Goal: Information Seeking & Learning: Learn about a topic

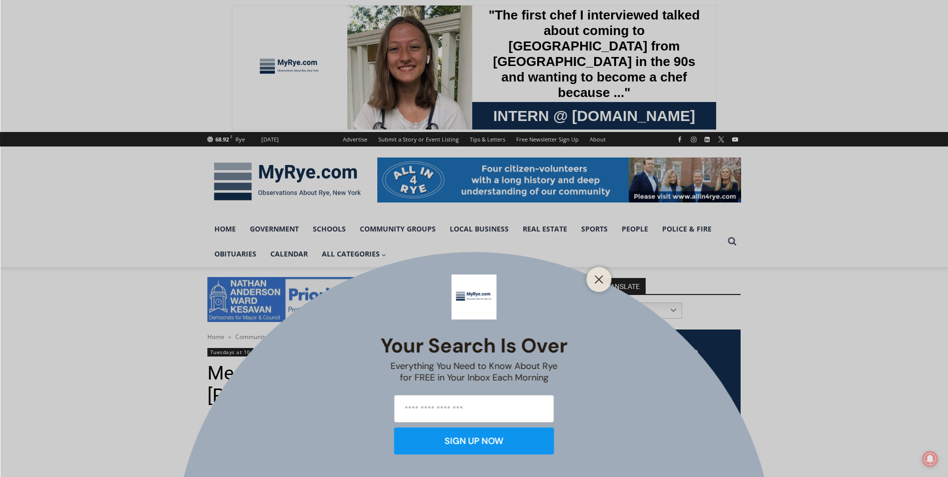
click at [222, 230] on div "Your Search is Over Everything You Need to Know About Rye for FREE in Your Inbo…" at bounding box center [474, 238] width 948 height 477
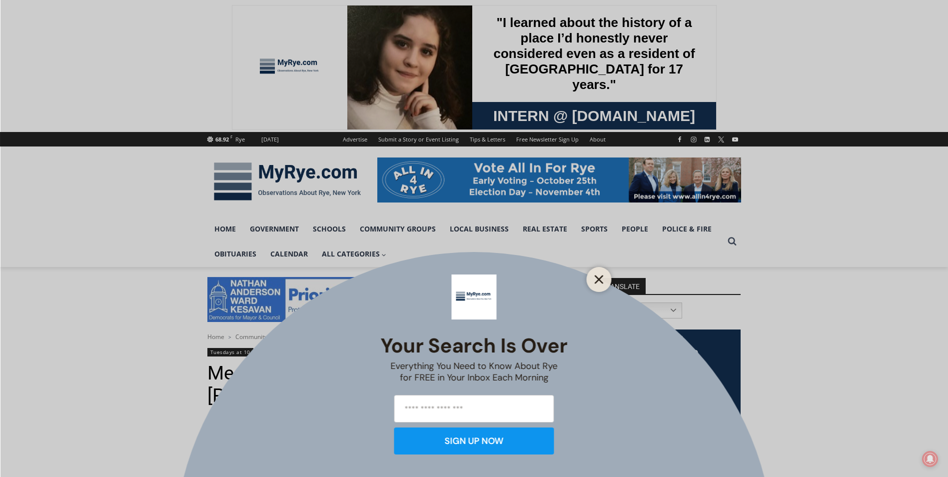
click at [603, 278] on icon "Close" at bounding box center [599, 279] width 9 height 9
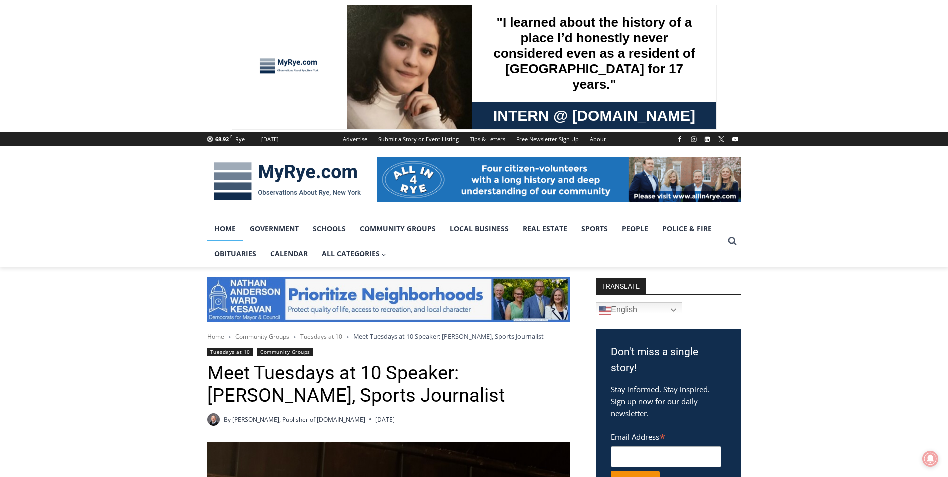
click at [228, 231] on link "Home" at bounding box center [224, 228] width 35 height 25
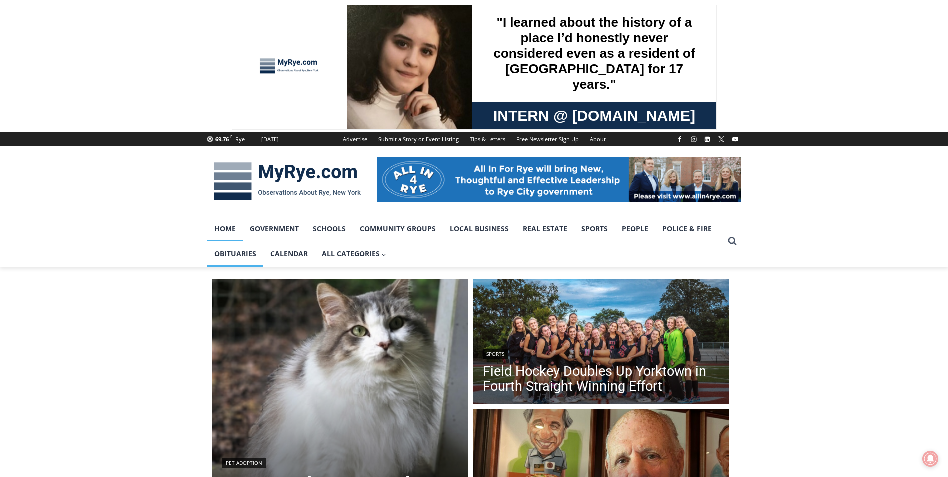
click at [231, 254] on link "Obituaries" at bounding box center [235, 253] width 56 height 25
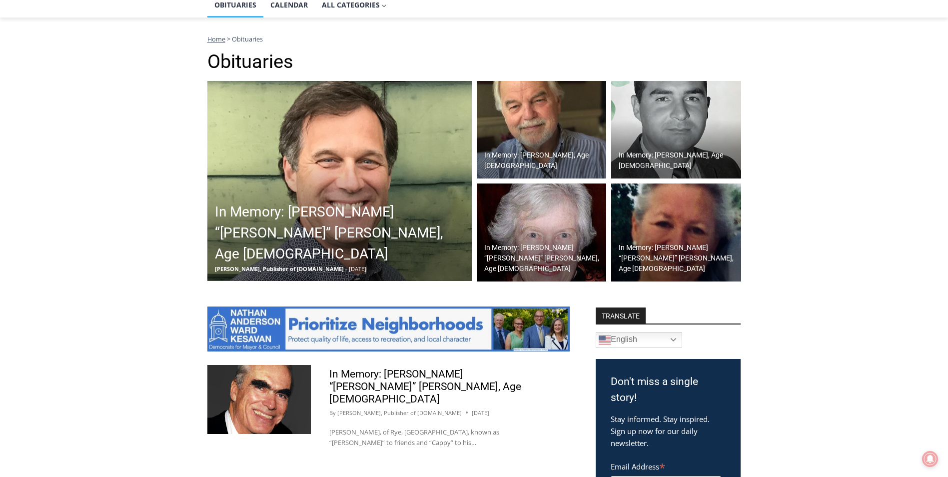
scroll to position [200, 0]
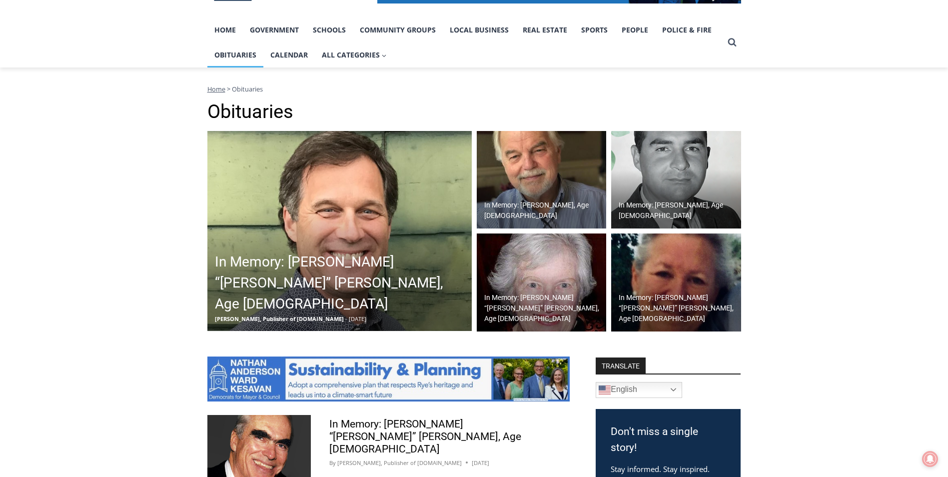
click at [396, 233] on img at bounding box center [339, 231] width 264 height 200
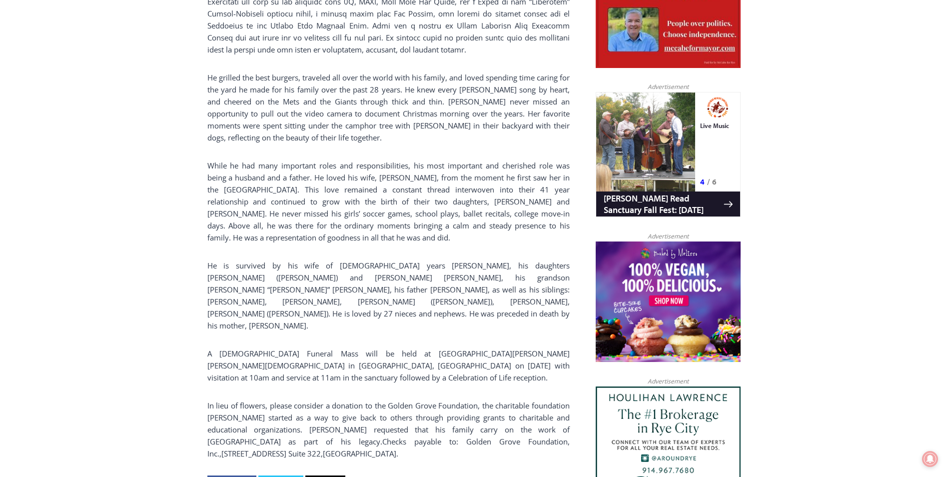
scroll to position [750, 0]
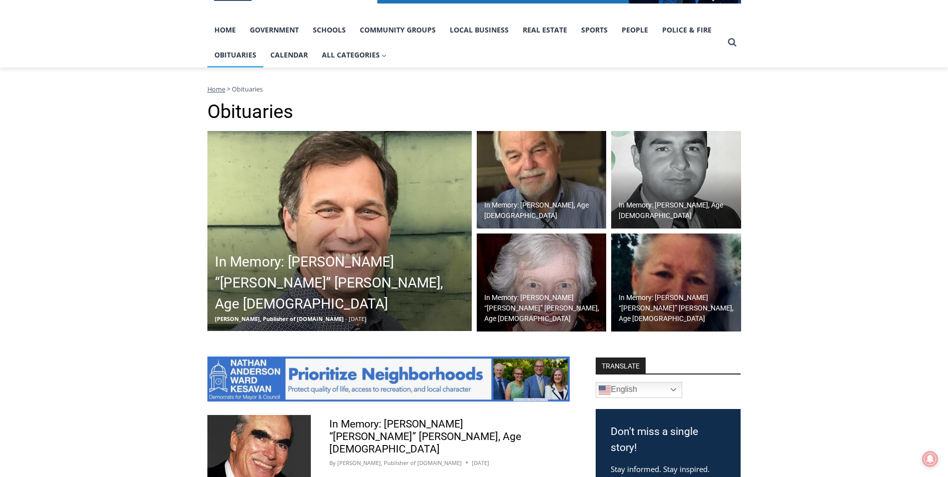
click at [530, 187] on img at bounding box center [542, 180] width 130 height 98
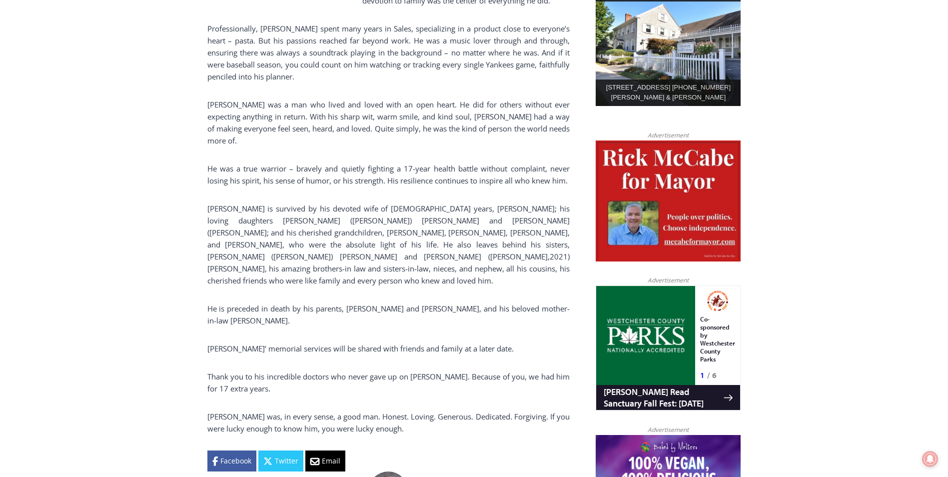
scroll to position [550, 0]
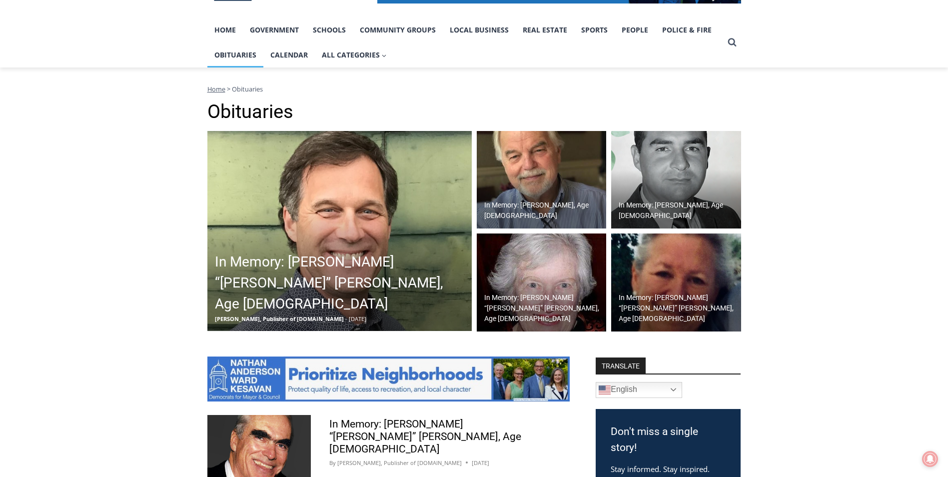
click at [549, 303] on img at bounding box center [542, 282] width 130 height 98
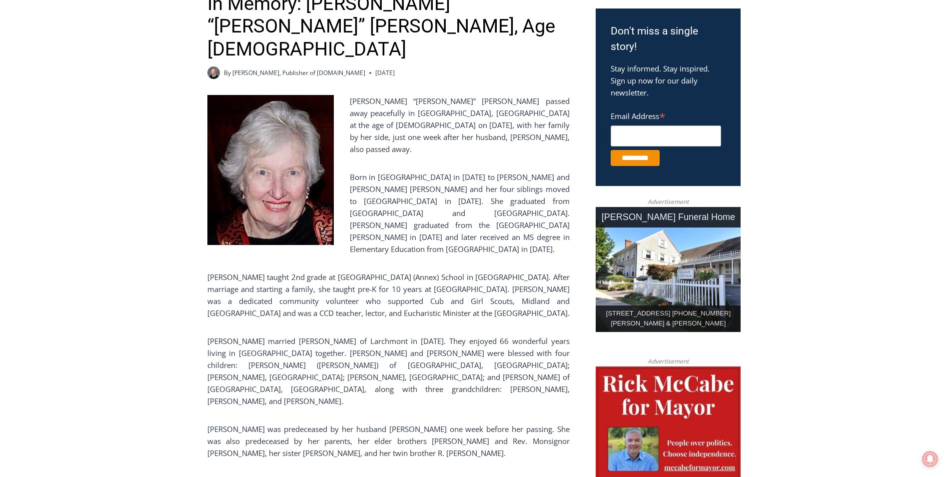
scroll to position [350, 0]
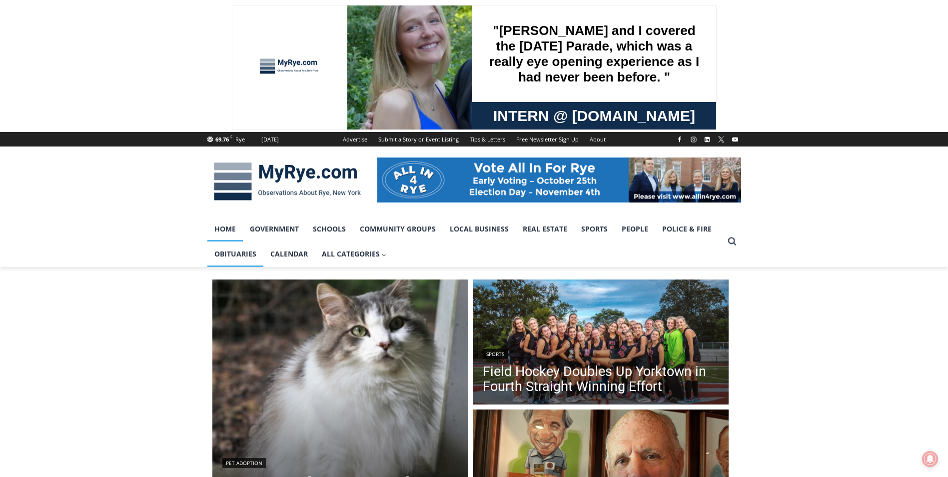
click at [237, 255] on link "Obituaries" at bounding box center [235, 253] width 56 height 25
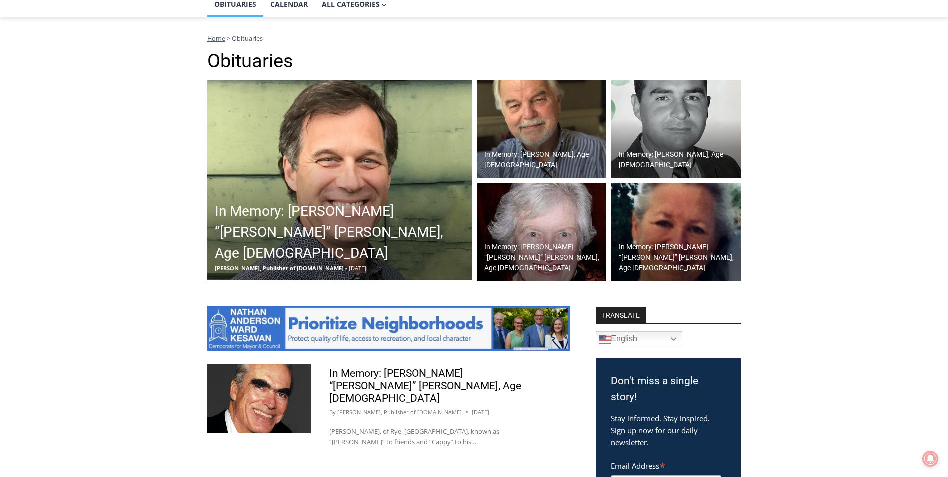
scroll to position [250, 0]
click at [688, 260] on h2 "In Memory: [PERSON_NAME] “[PERSON_NAME]” [PERSON_NAME], Age [DEMOGRAPHIC_DATA]" at bounding box center [679, 257] width 120 height 31
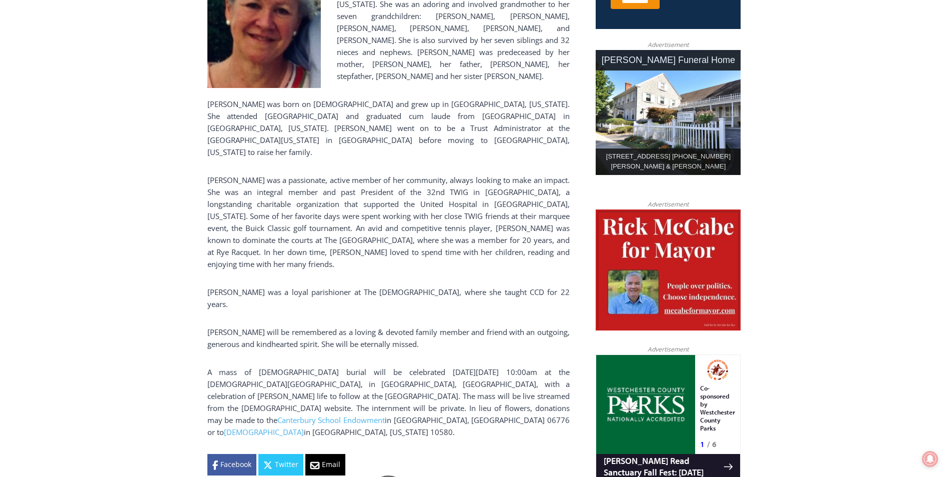
scroll to position [500, 0]
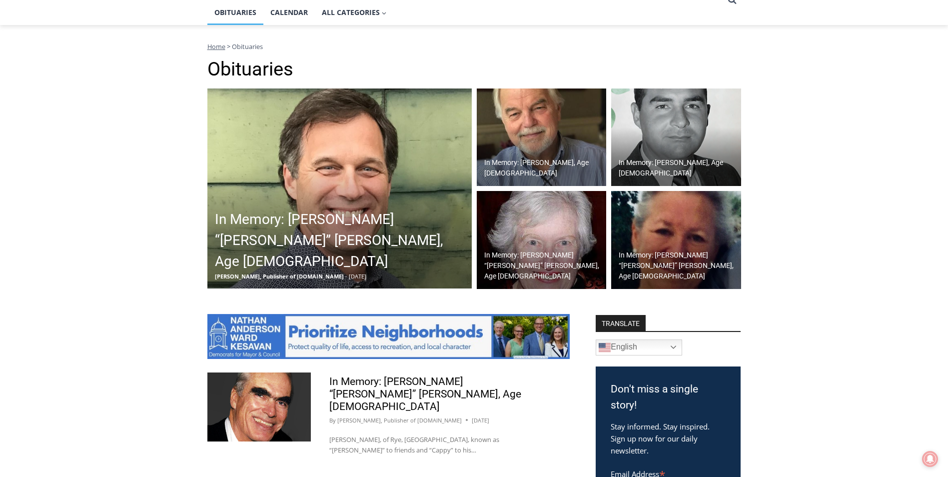
click at [684, 163] on h2 "In Memory: [PERSON_NAME], Age [DEMOGRAPHIC_DATA]" at bounding box center [679, 167] width 120 height 21
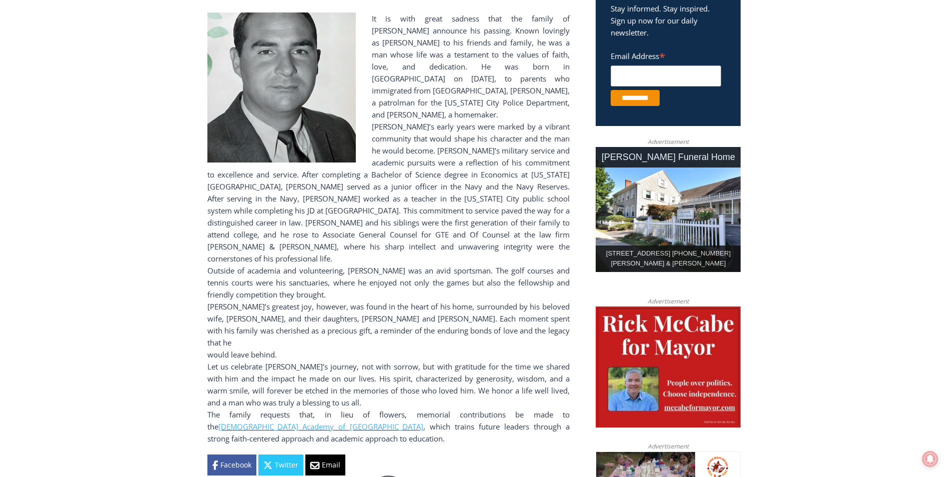
scroll to position [400, 0]
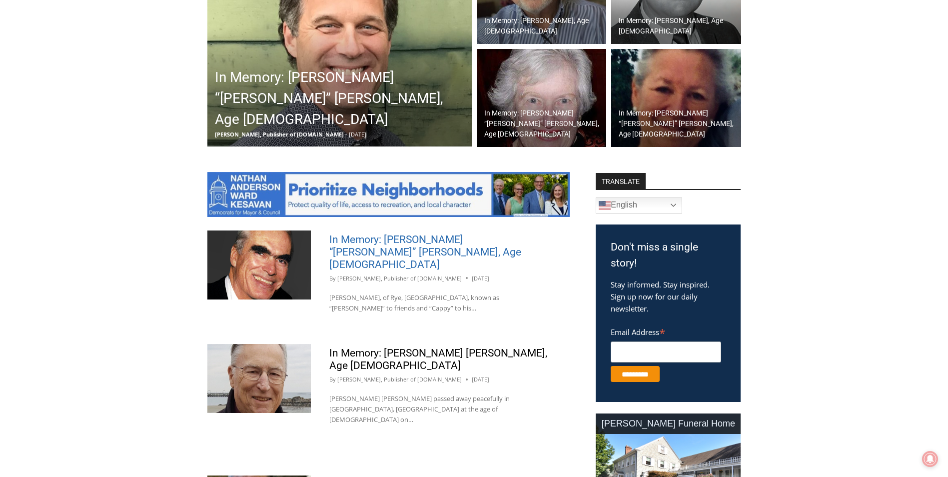
scroll to position [392, 0]
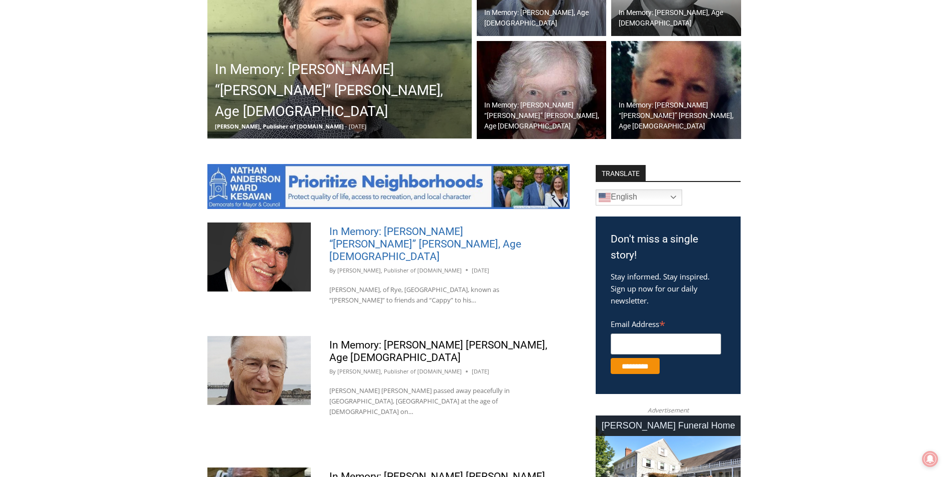
click at [409, 236] on link "In Memory: [PERSON_NAME] “[PERSON_NAME]” [PERSON_NAME], Age [DEMOGRAPHIC_DATA]" at bounding box center [425, 243] width 192 height 37
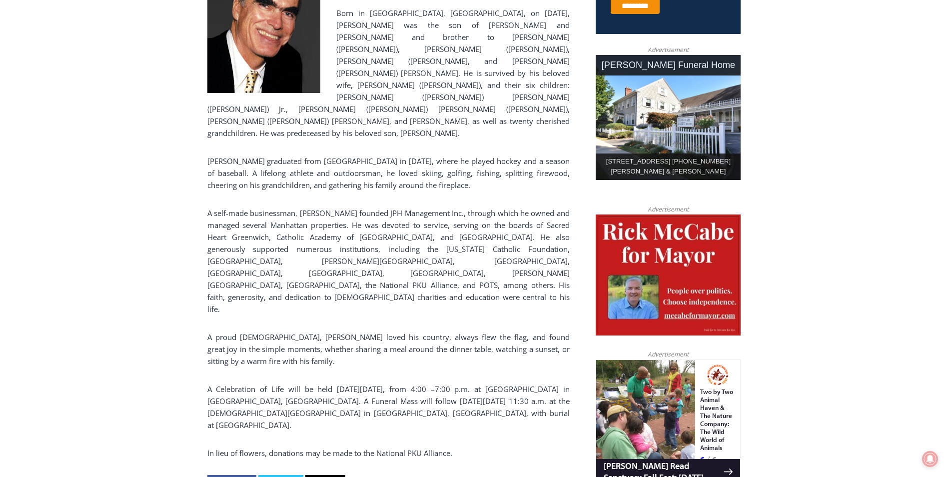
scroll to position [500, 0]
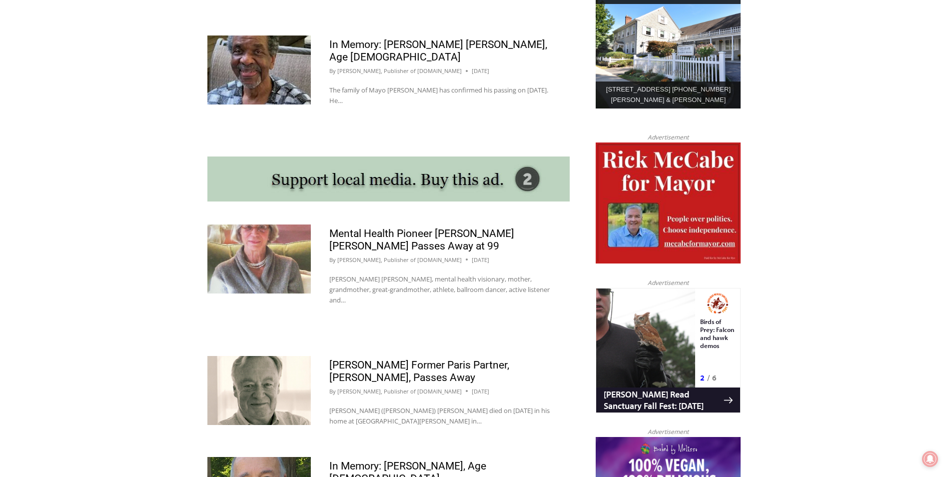
scroll to position [842, 0]
